Goal: Task Accomplishment & Management: Manage account settings

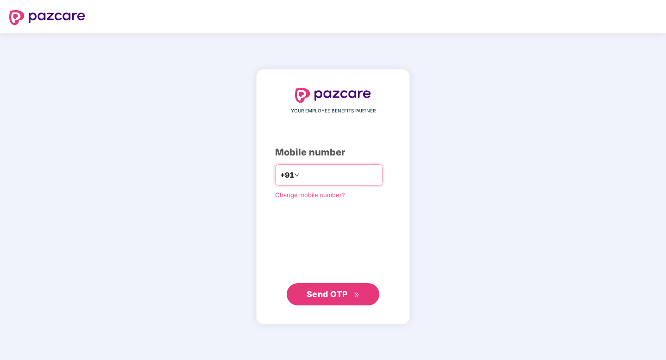
click at [346, 180] on input "number" at bounding box center [339, 175] width 76 height 15
type input "**********"
click at [346, 280] on div "**********" at bounding box center [333, 196] width 116 height 217
click at [346, 284] on button "Send OTP" at bounding box center [333, 294] width 93 height 22
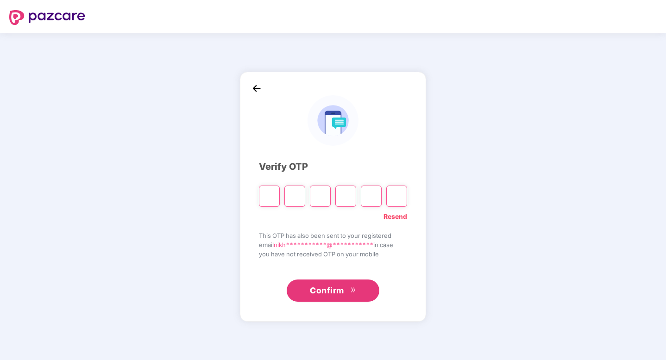
type input "*"
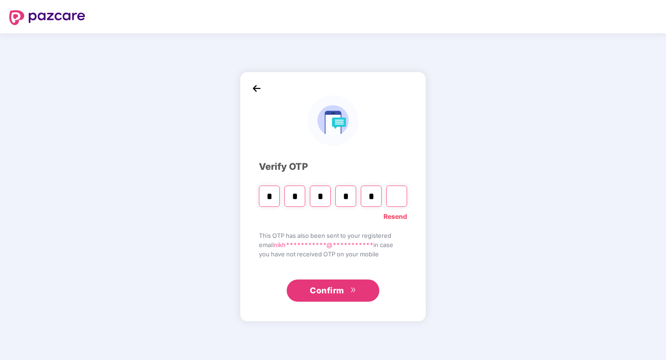
type input "*"
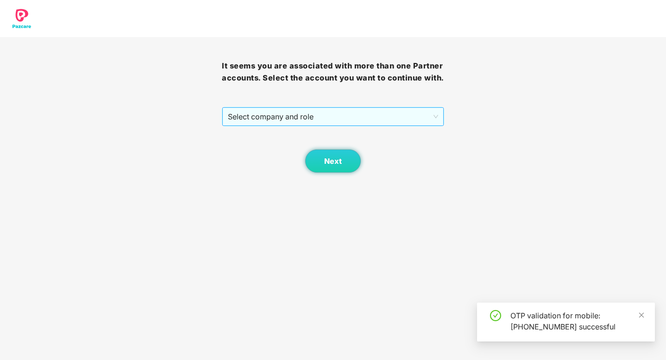
click at [273, 110] on span "Select company and role" at bounding box center [333, 117] width 210 height 18
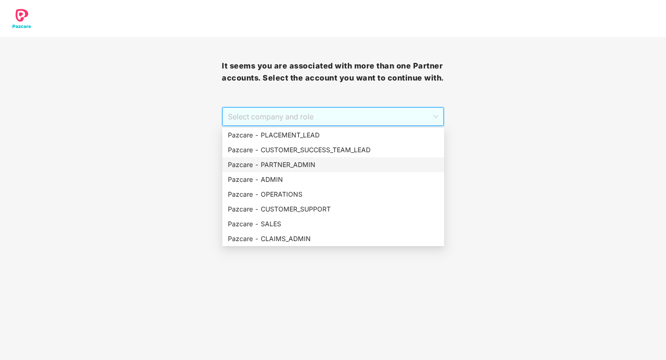
click at [304, 166] on div "Pazcare - PARTNER_ADMIN" at bounding box center [333, 165] width 211 height 10
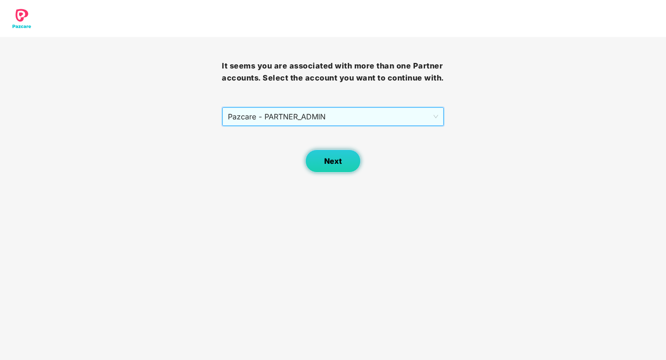
click at [348, 169] on button "Next" at bounding box center [333, 161] width 56 height 23
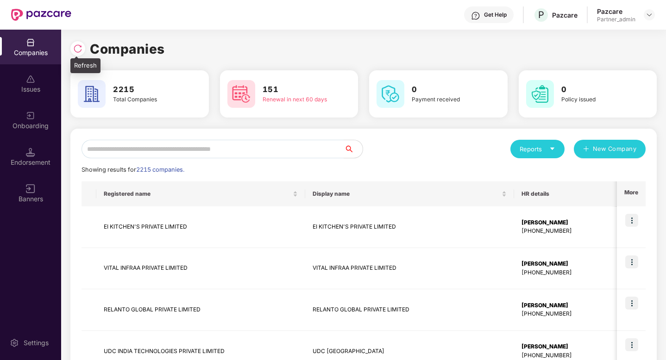
click at [76, 53] on img at bounding box center [77, 48] width 9 height 9
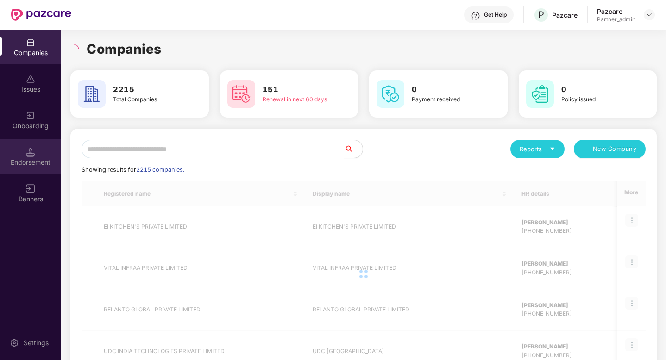
click at [36, 158] on div "Endorsement" at bounding box center [30, 162] width 61 height 9
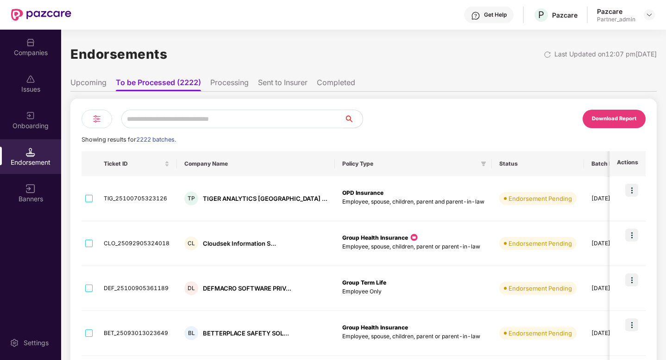
click at [91, 119] on img at bounding box center [96, 118] width 11 height 11
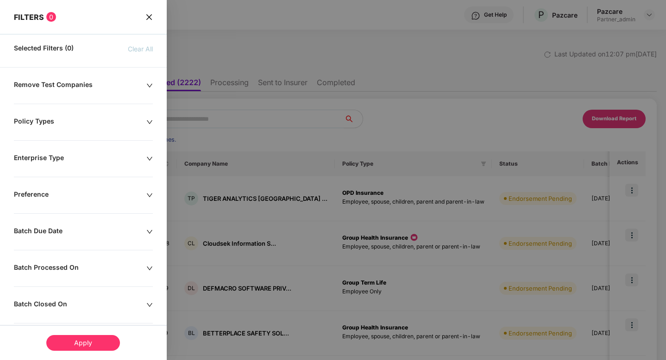
click at [148, 20] on icon "close" at bounding box center [148, 16] width 7 height 7
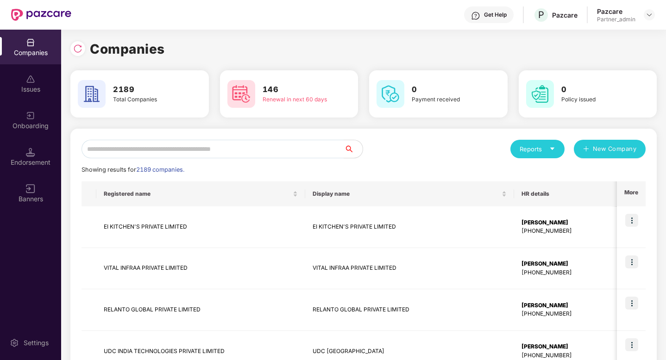
scroll to position [70, 0]
